Goal: Transaction & Acquisition: Obtain resource

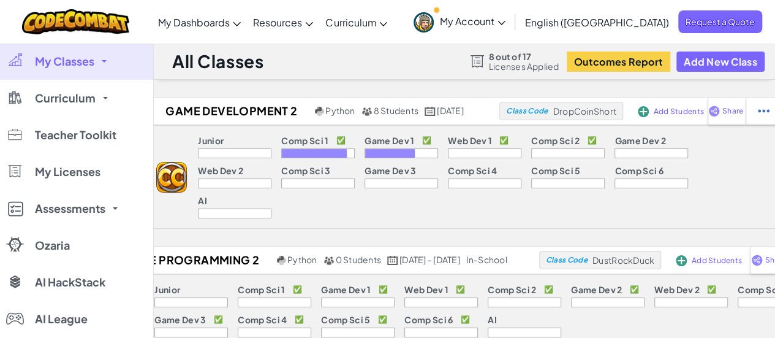
click at [104, 56] on link "My Classes" at bounding box center [76, 61] width 153 height 37
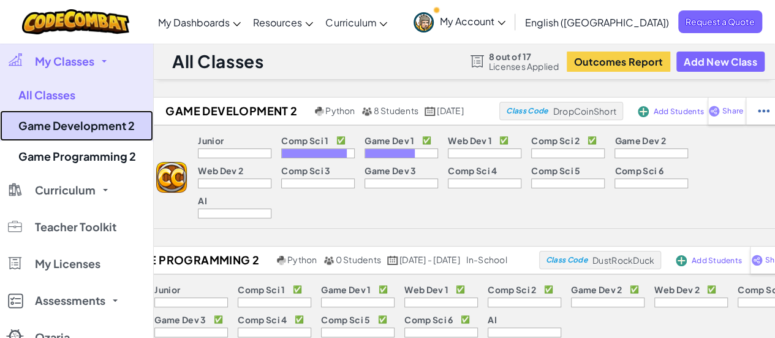
click at [100, 130] on link "Game Development 2" at bounding box center [76, 125] width 153 height 31
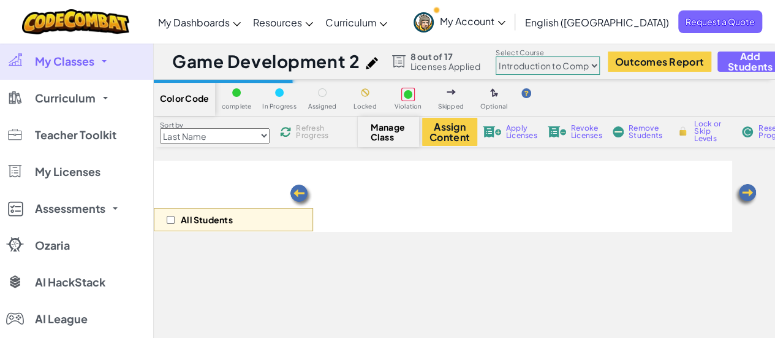
click at [594, 64] on select "Junior Introduction to Computer Science Game Development 1 Web Development 1 Co…" at bounding box center [548, 65] width 104 height 18
click at [496, 56] on select "Junior Introduction to Computer Science Game Development 1 Web Development 1 Co…" at bounding box center [548, 65] width 104 height 18
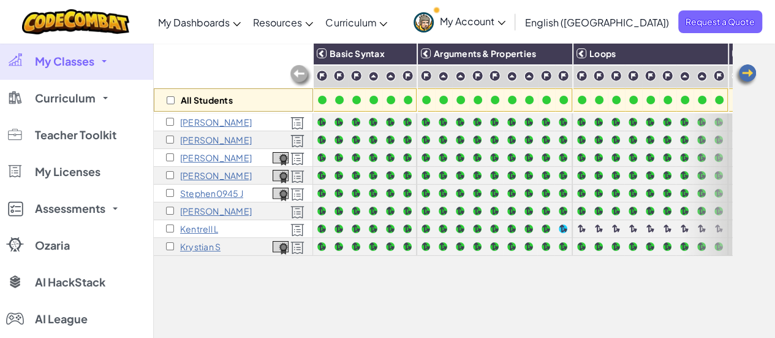
scroll to position [123, 0]
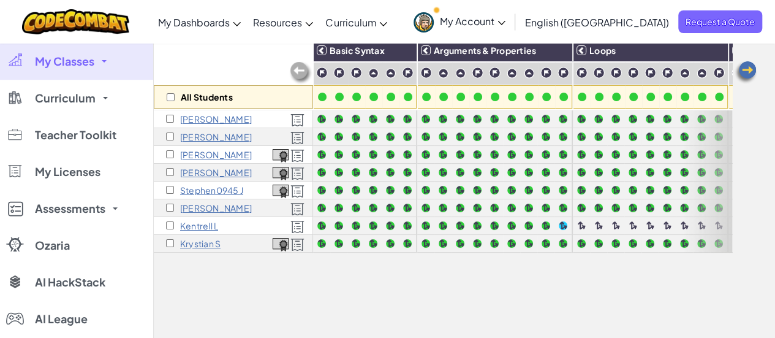
click at [751, 73] on img at bounding box center [745, 72] width 25 height 25
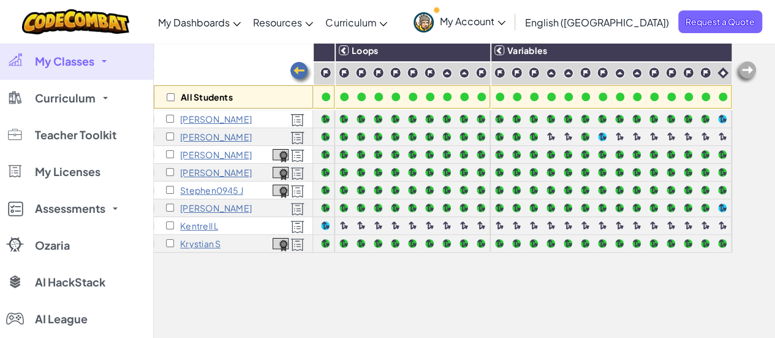
click at [751, 73] on img at bounding box center [745, 72] width 25 height 25
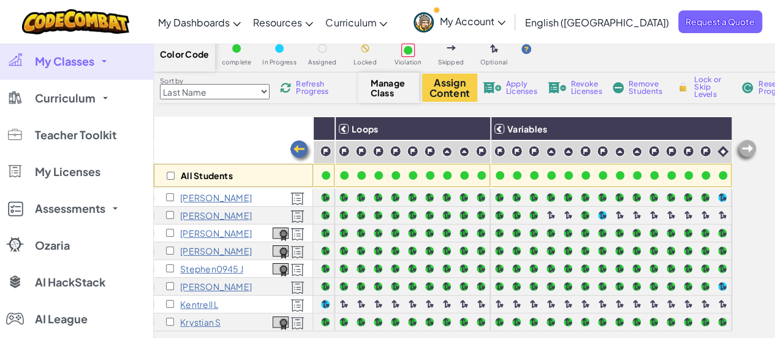
scroll to position [0, 0]
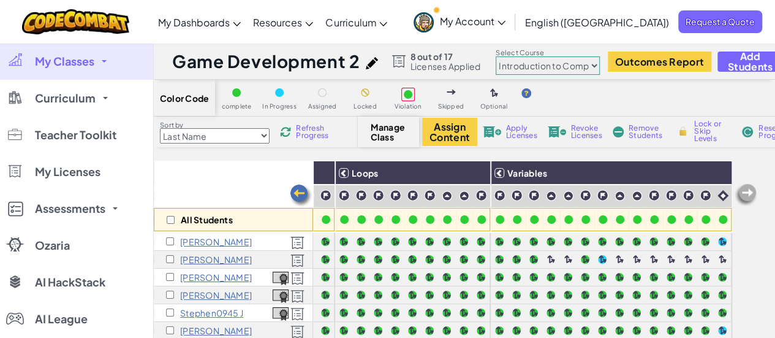
click at [588, 66] on select "Junior Introduction to Computer Science Game Development 1 Web Development 1 Co…" at bounding box center [548, 65] width 104 height 18
click at [496, 56] on select "Junior Introduction to Computer Science Game Development 1 Web Development 1 Co…" at bounding box center [548, 65] width 104 height 18
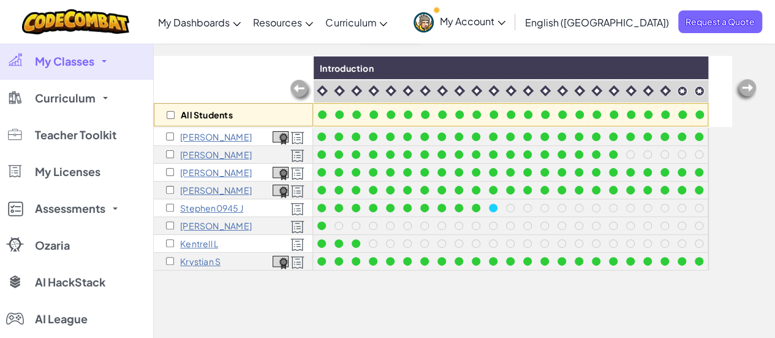
scroll to position [123, 0]
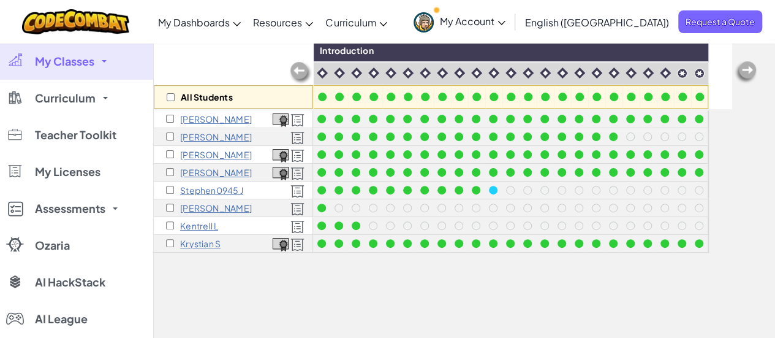
click at [96, 57] on link "My Classes" at bounding box center [76, 61] width 153 height 37
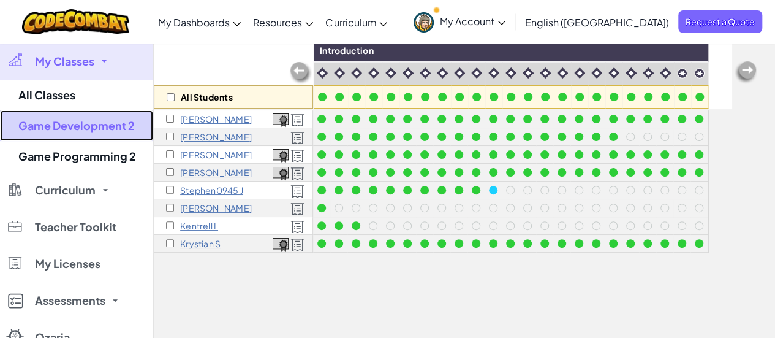
click at [91, 118] on link "Game Development 2" at bounding box center [76, 125] width 153 height 31
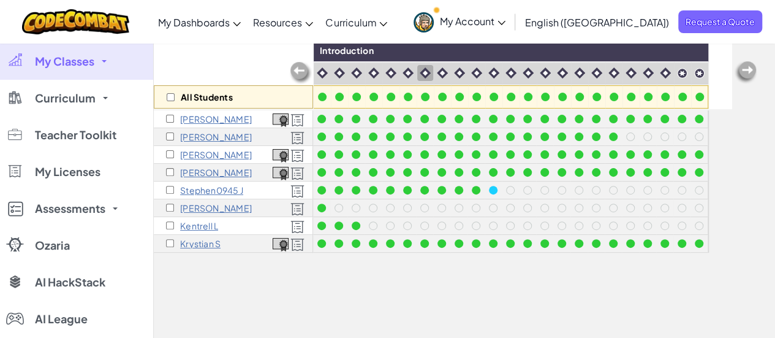
scroll to position [0, 0]
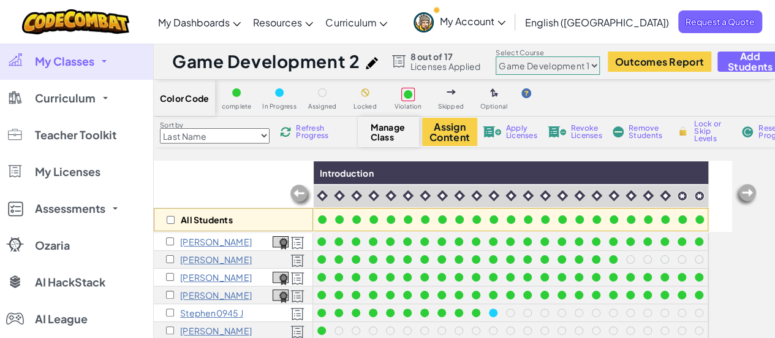
click at [592, 64] on select "Junior Introduction to Computer Science Game Development 1 Web Development 1 Co…" at bounding box center [548, 65] width 104 height 18
select select "5789587aad86a6efb573701f"
click at [496, 56] on select "Junior Introduction to Computer Science Game Development 1 Web Development 1 Co…" at bounding box center [548, 65] width 104 height 18
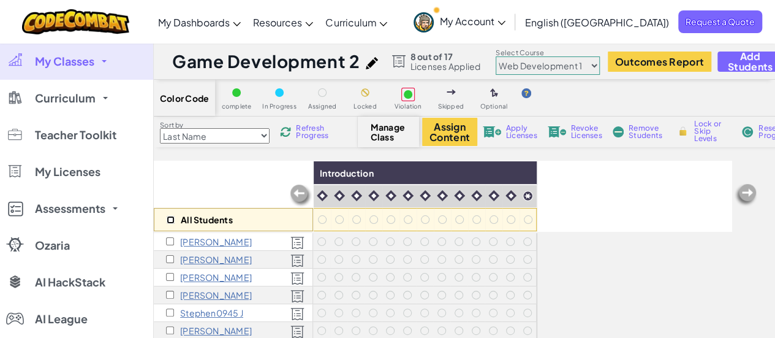
click at [171, 219] on input "checkbox" at bounding box center [171, 220] width 8 height 8
checkbox input "true"
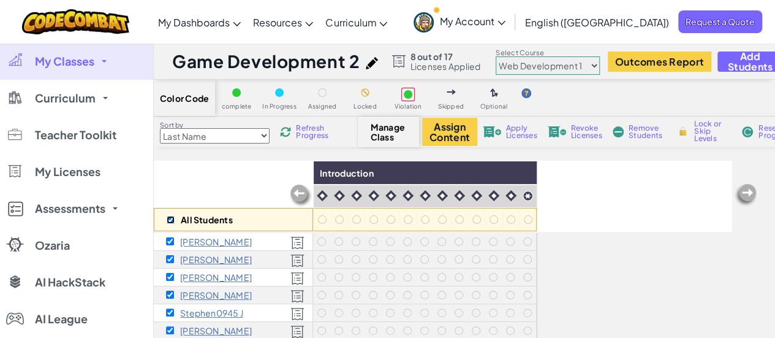
checkbox input "true"
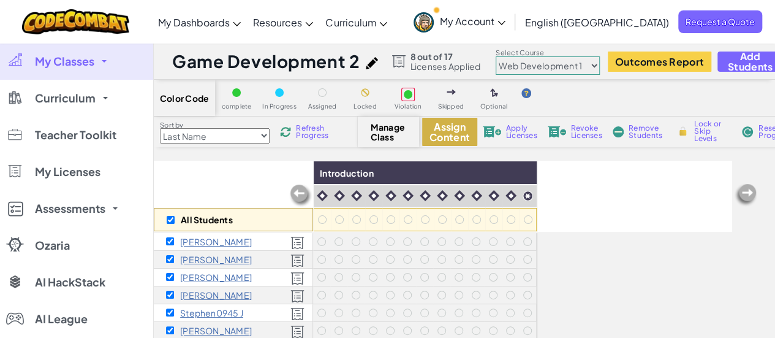
click at [461, 127] on button "Assign Content" at bounding box center [449, 132] width 55 height 28
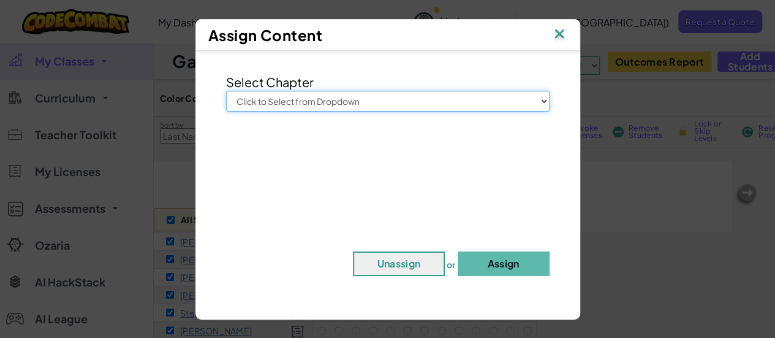
click at [460, 93] on select "Click to Select from Dropdown Junior Introduction to Computer Science Game Deve…" at bounding box center [387, 101] width 323 height 21
select select "Web Development 1"
click at [226, 91] on select "Click to Select from Dropdown Junior Introduction to Computer Science Game Deve…" at bounding box center [387, 101] width 323 height 21
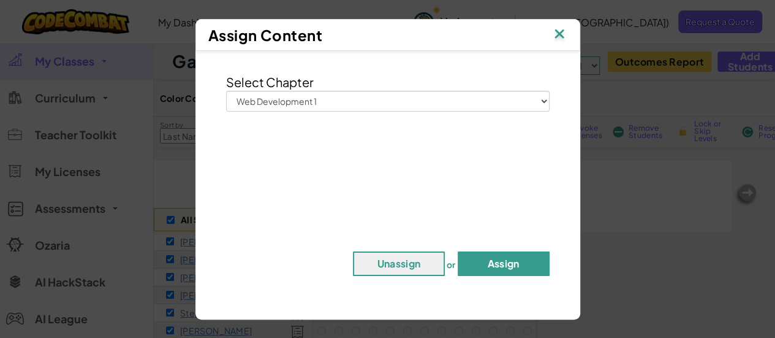
click at [527, 269] on button "Assign" at bounding box center [504, 263] width 92 height 25
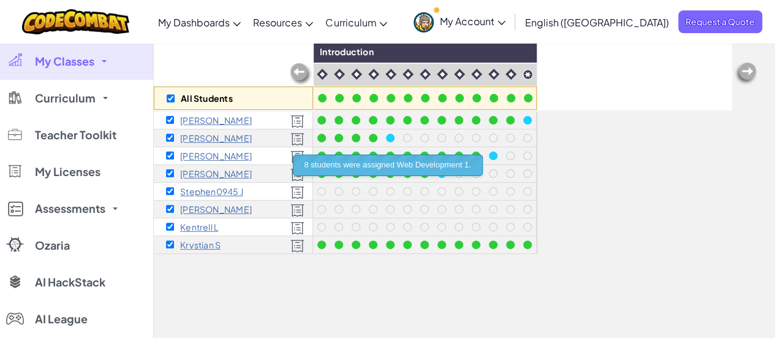
scroll to position [123, 0]
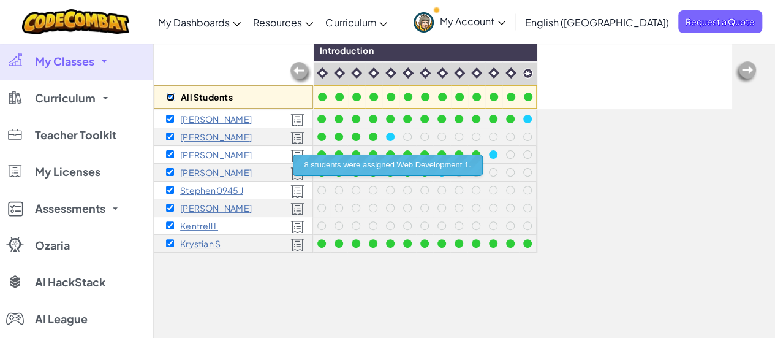
click at [174, 97] on input "checkbox" at bounding box center [171, 97] width 8 height 8
checkbox input "false"
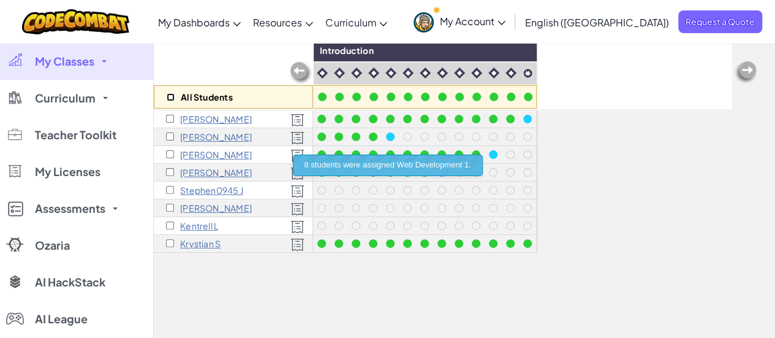
checkbox input "false"
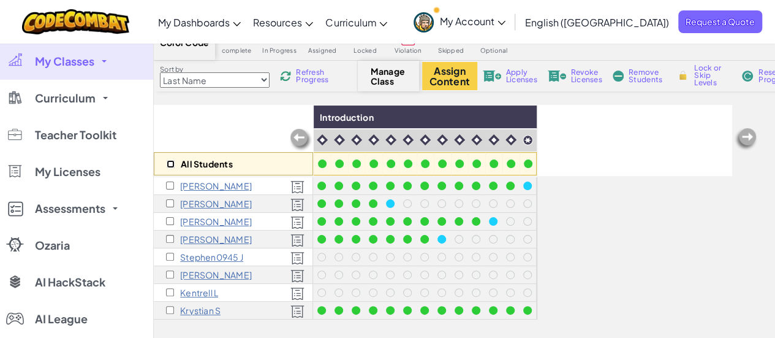
scroll to position [0, 0]
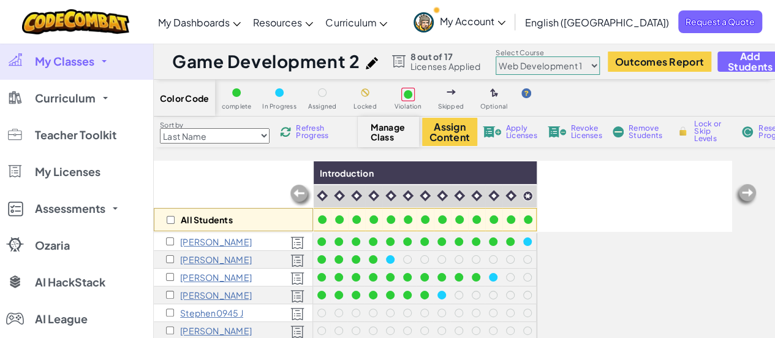
click at [594, 67] on select "Junior Introduction to Computer Science Game Development 1 Web Development 1 Co…" at bounding box center [548, 65] width 104 height 18
select select "5632661322961295f9428638"
click at [496, 56] on select "Junior Introduction to Computer Science Game Development 1 Web Development 1 Co…" at bounding box center [548, 65] width 104 height 18
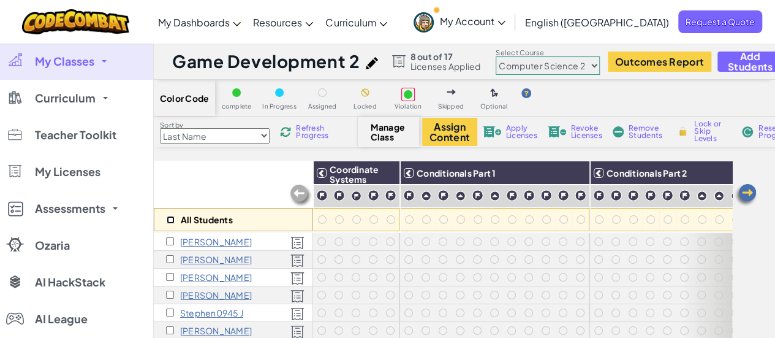
click at [171, 217] on input "checkbox" at bounding box center [171, 220] width 8 height 8
checkbox input "true"
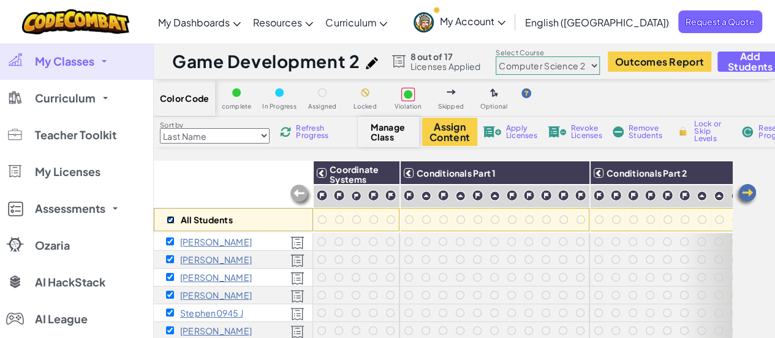
checkbox input "true"
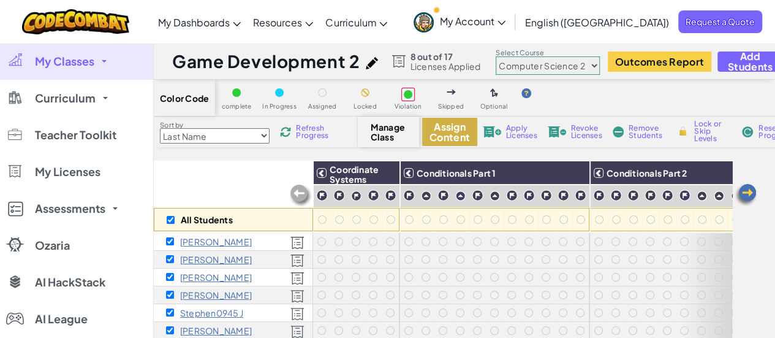
click at [435, 128] on button "Assign Content" at bounding box center [449, 132] width 55 height 28
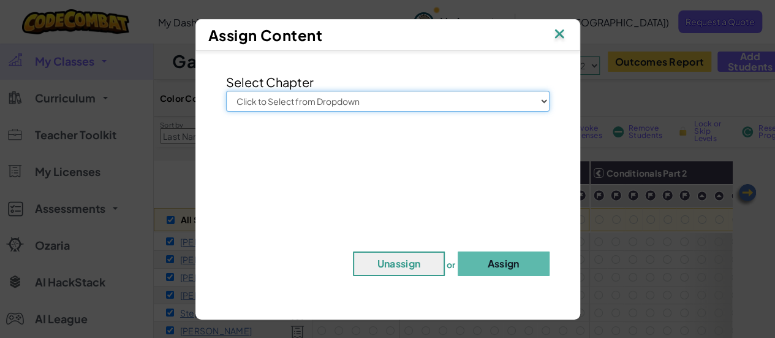
click at [462, 110] on select "Click to Select from Dropdown Junior Introduction to Computer Science Game Deve…" at bounding box center [387, 101] width 323 height 21
select select "Computer Science 2"
click at [226, 91] on select "Click to Select from Dropdown Junior Introduction to Computer Science Game Deve…" at bounding box center [387, 101] width 323 height 21
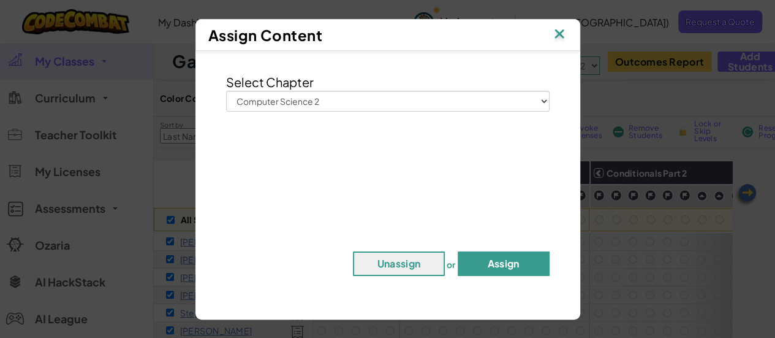
click at [506, 263] on button "Assign" at bounding box center [504, 263] width 92 height 25
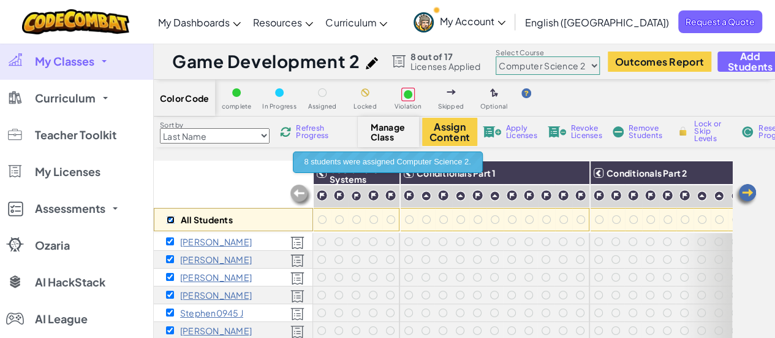
click at [170, 219] on input "checkbox" at bounding box center [171, 220] width 8 height 8
checkbox input "false"
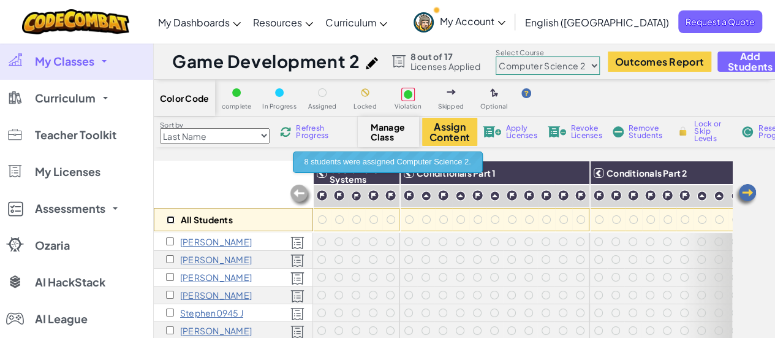
checkbox input "false"
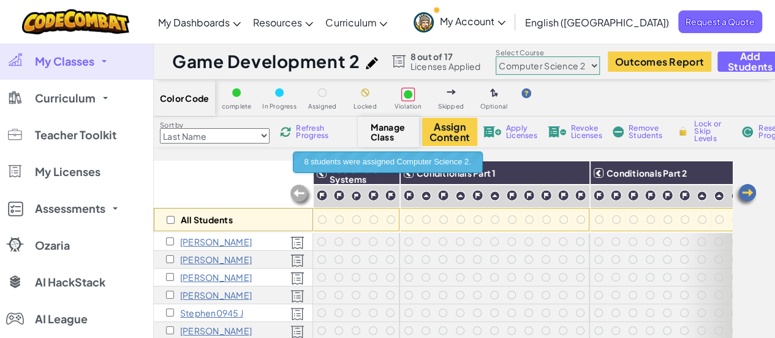
click at [219, 169] on div "All Students" at bounding box center [233, 196] width 159 height 71
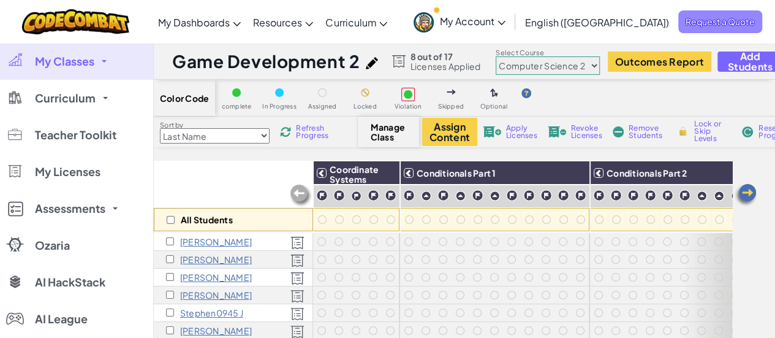
click at [699, 26] on span "Request a Quote" at bounding box center [720, 21] width 84 height 23
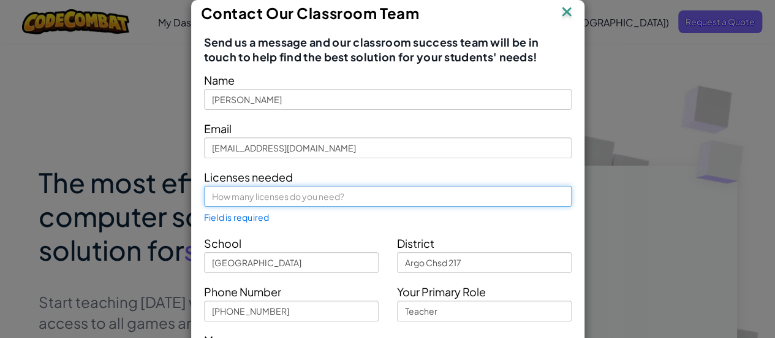
click at [339, 200] on input "text" at bounding box center [388, 196] width 368 height 21
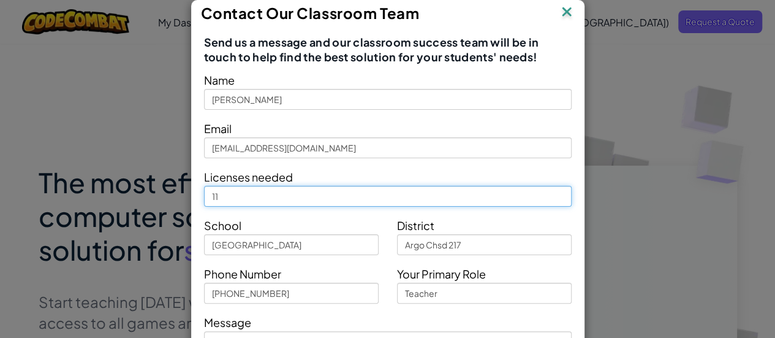
type input "1"
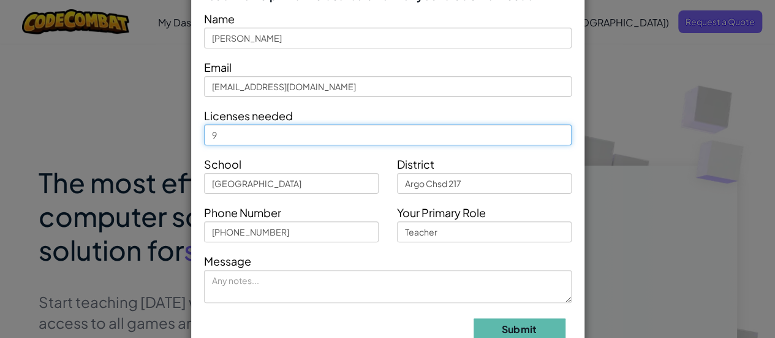
scroll to position [89, 0]
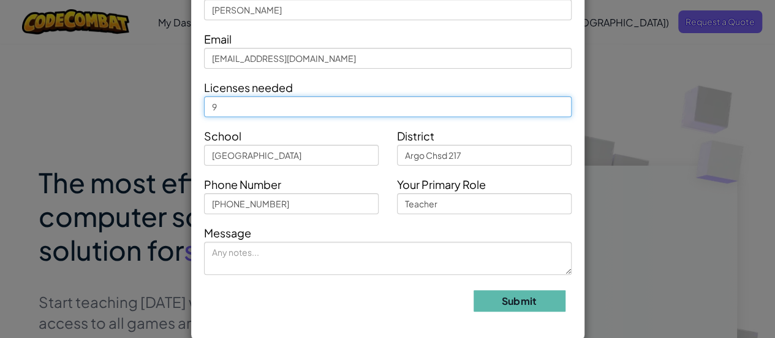
type input "9"
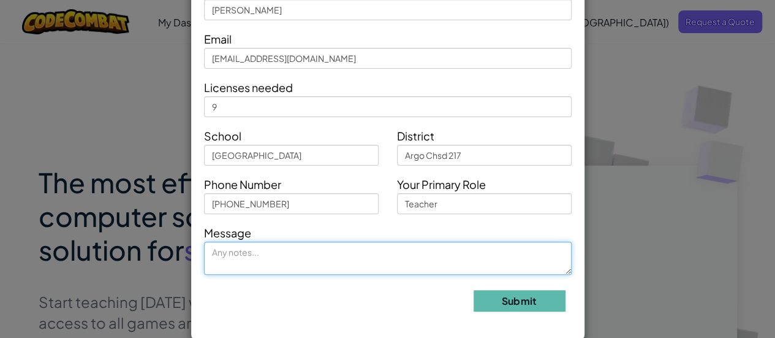
click at [334, 263] on textarea at bounding box center [388, 257] width 368 height 33
click at [277, 249] on textarea "Our current licesne" at bounding box center [388, 257] width 368 height 33
drag, startPoint x: 277, startPoint y: 249, endPoint x: 268, endPoint y: 254, distance: 9.9
click at [268, 254] on textarea "Our current licesne" at bounding box center [388, 257] width 368 height 33
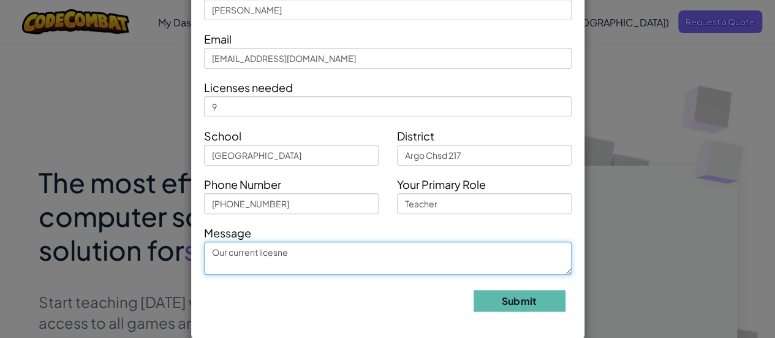
click at [268, 253] on textarea "Our current licesne" at bounding box center [388, 257] width 368 height 33
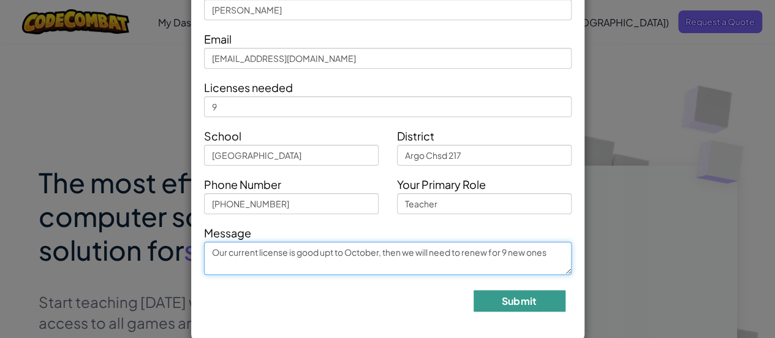
type textarea "Our current license is good upt to October, then we will need to renew for 9 ne…"
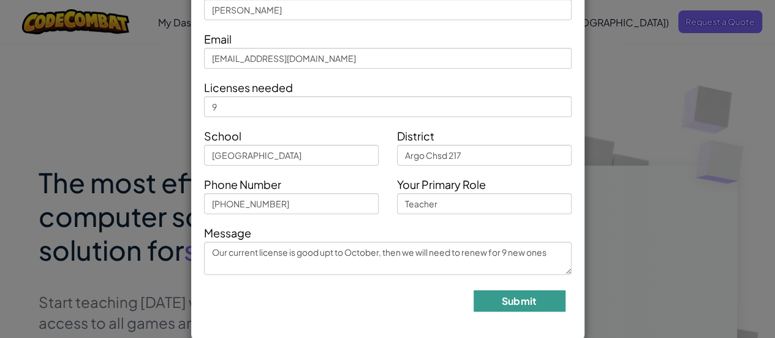
click at [535, 290] on button "Submit" at bounding box center [520, 300] width 92 height 21
